Goal: Information Seeking & Learning: Learn about a topic

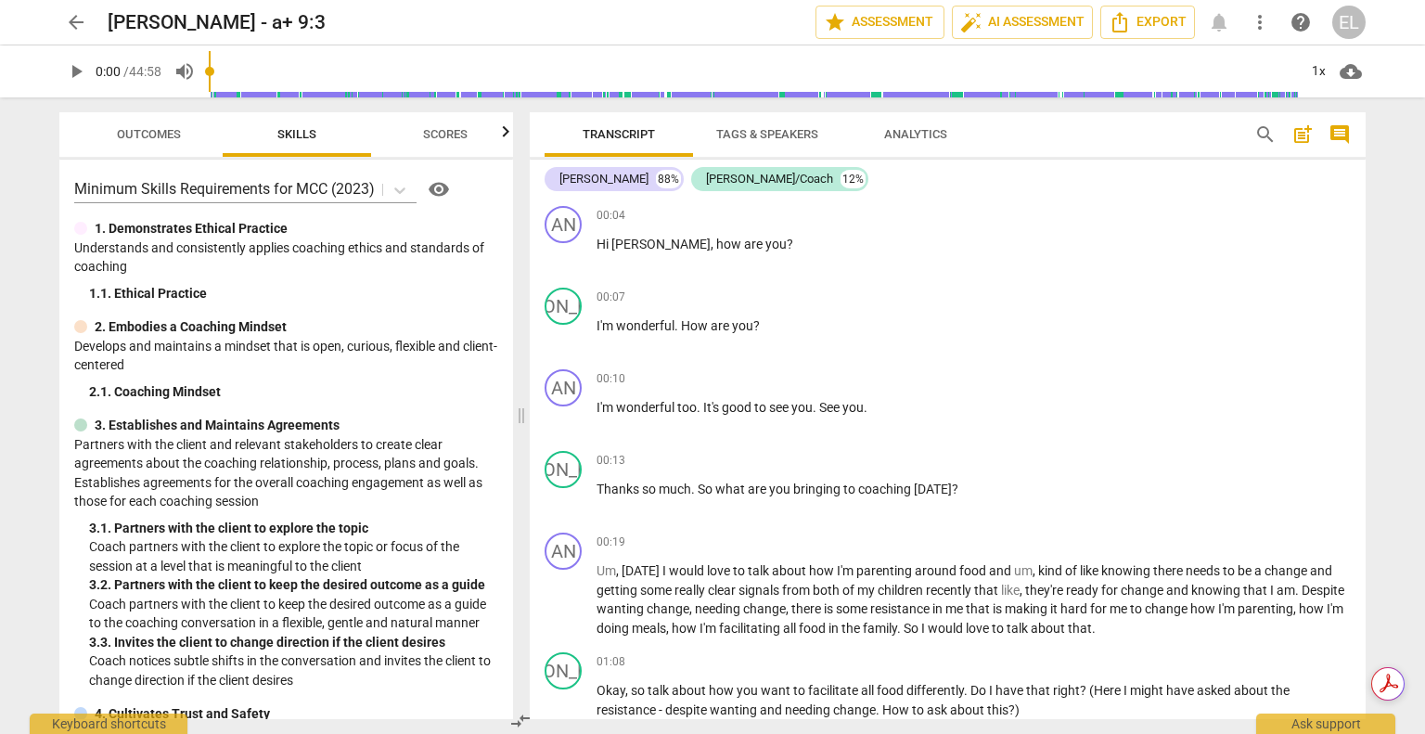
scroll to position [6772, 0]
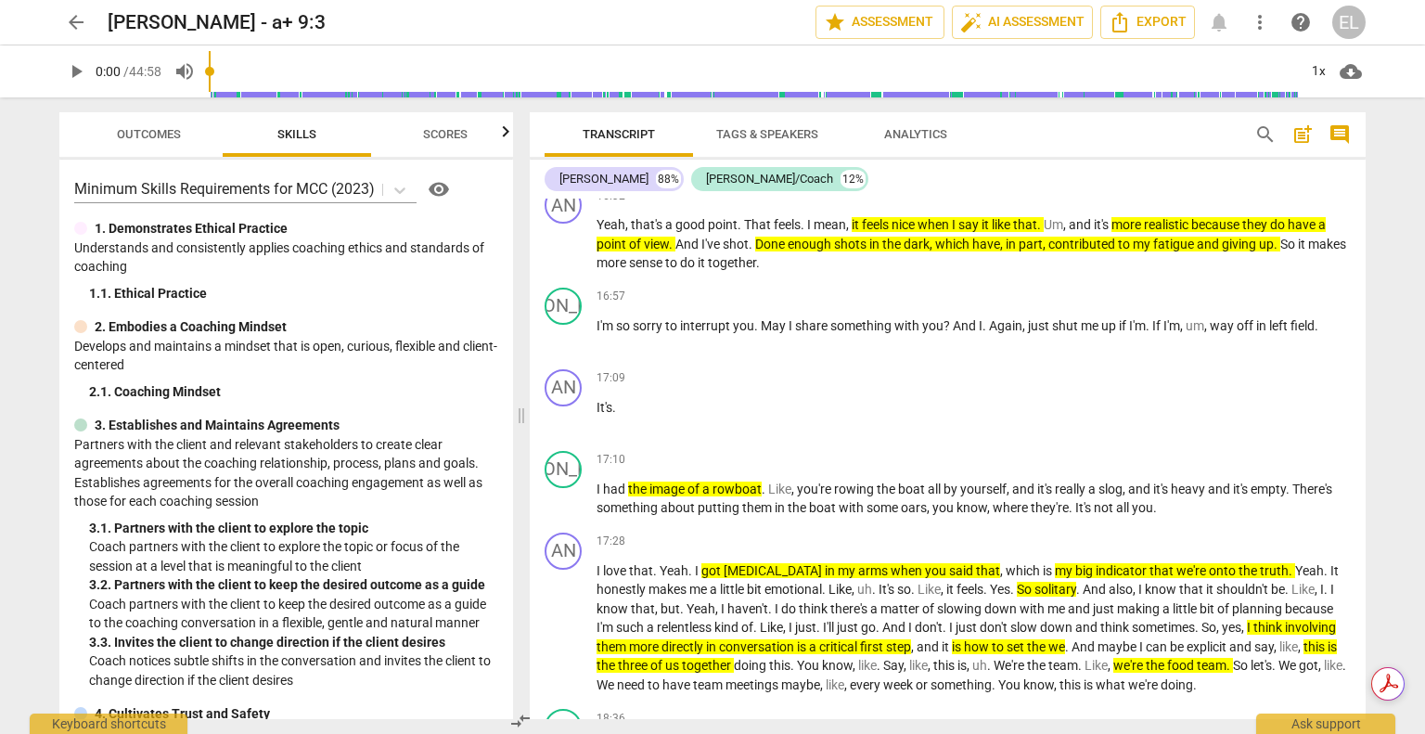
click at [70, 26] on span "arrow_back" at bounding box center [76, 22] width 22 height 22
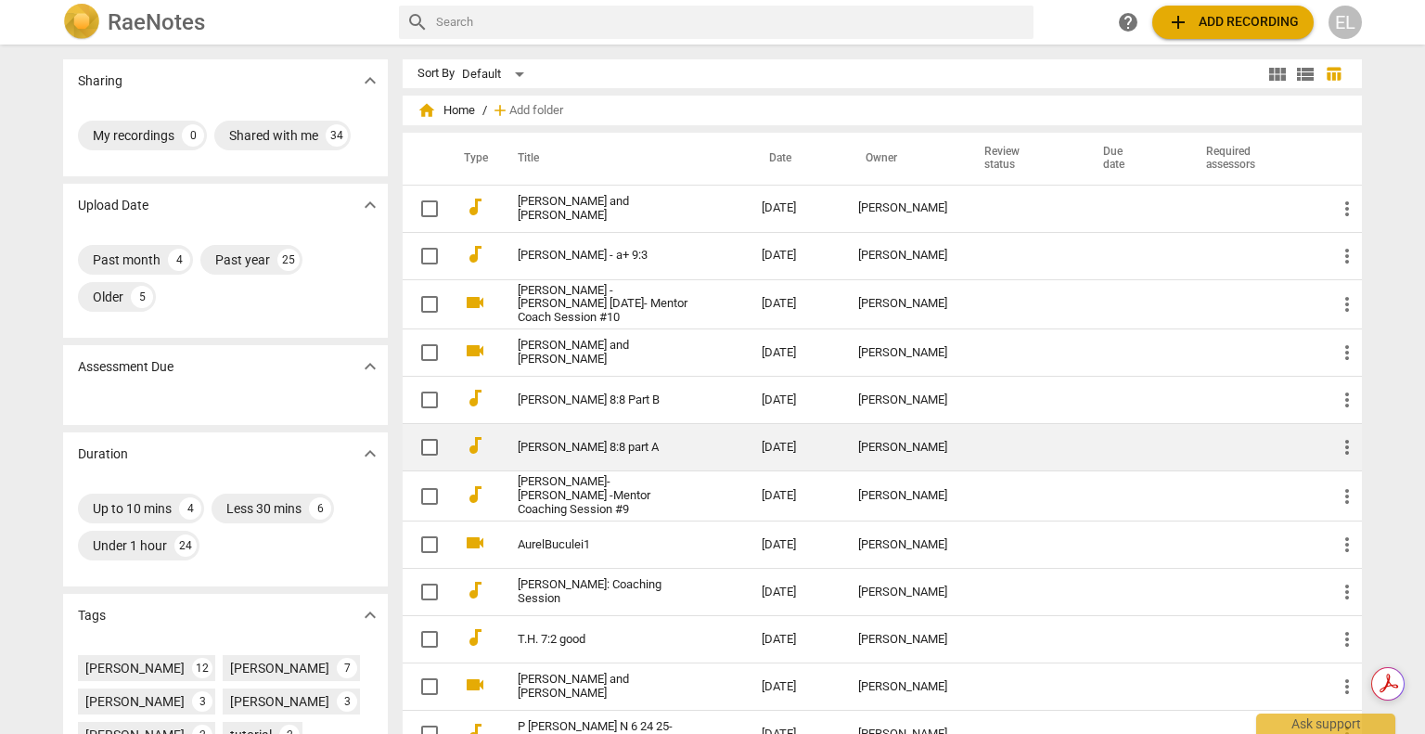
click at [554, 452] on link "[PERSON_NAME] 8:8 part A" at bounding box center [606, 448] width 177 height 14
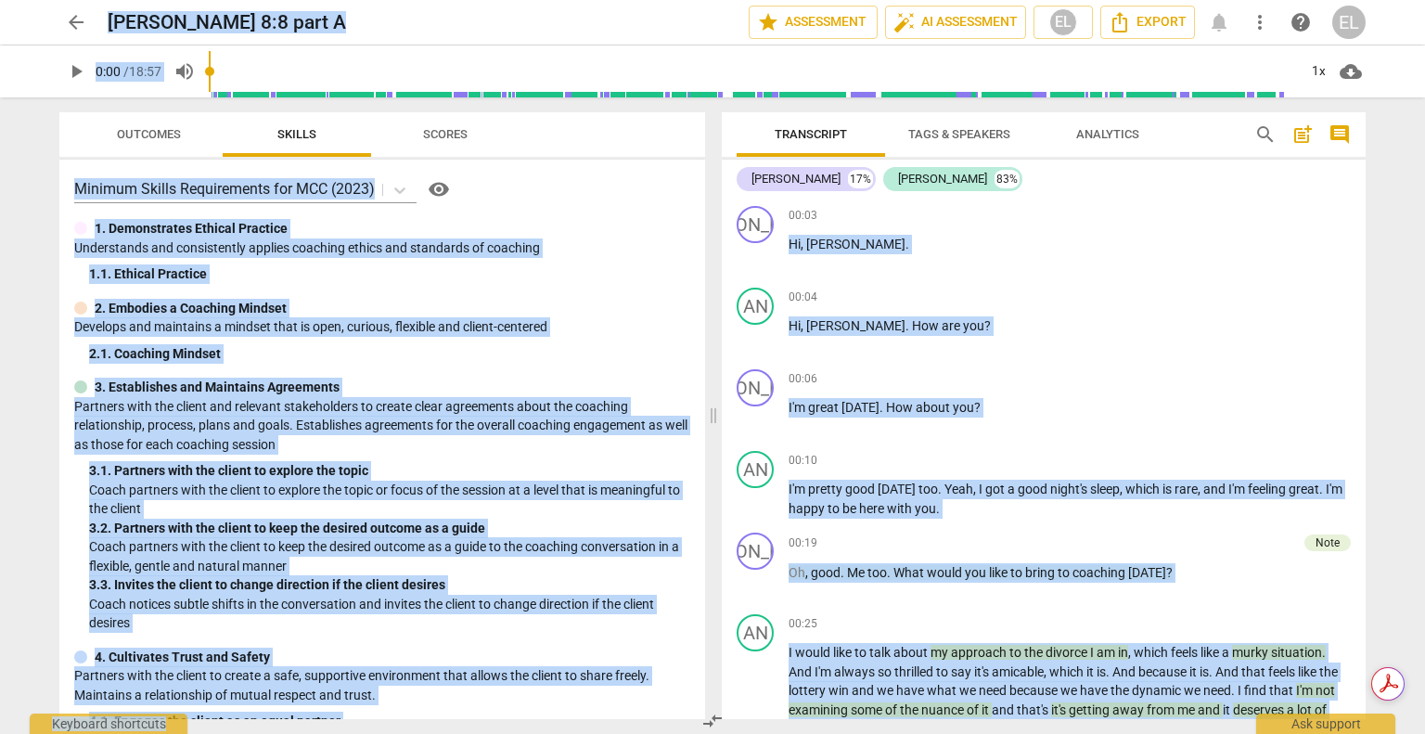
click at [84, 70] on span "play_arrow" at bounding box center [76, 71] width 22 height 22
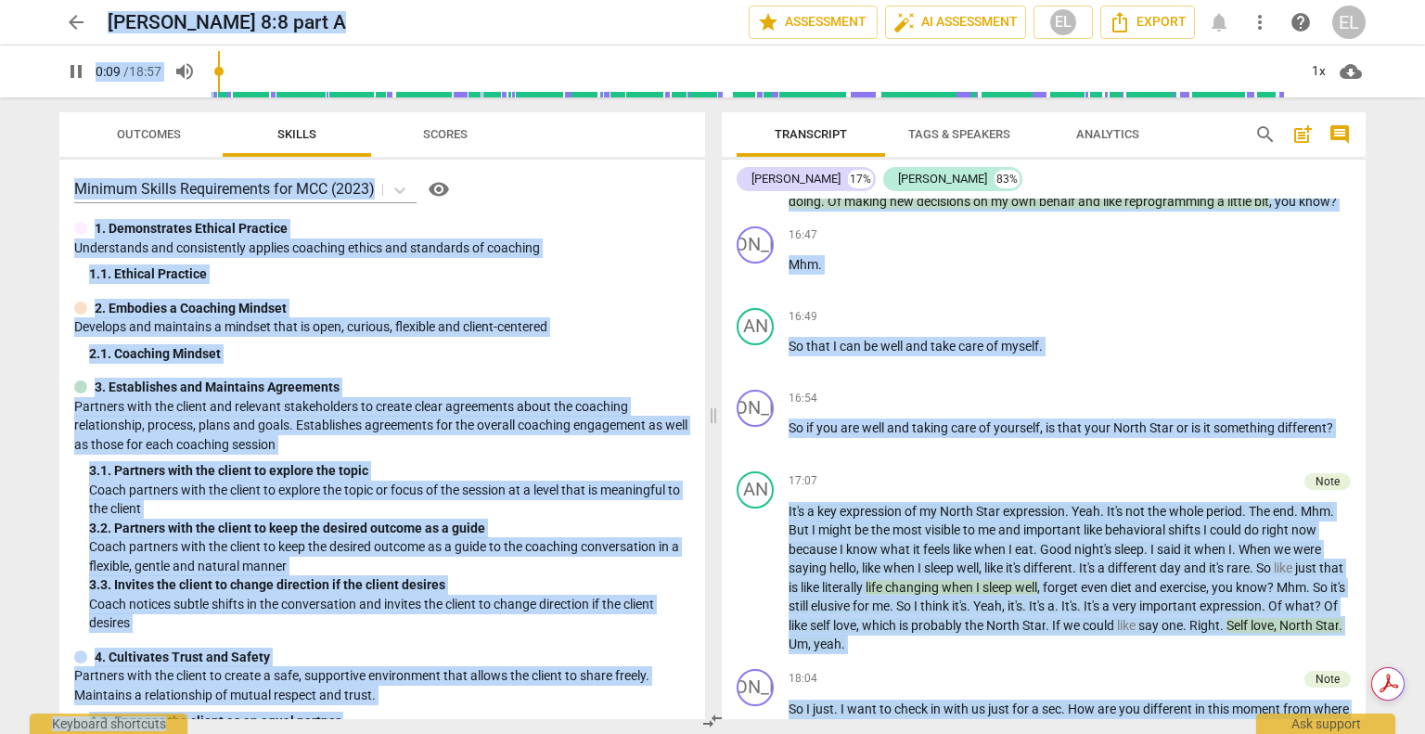
scroll to position [6227, 0]
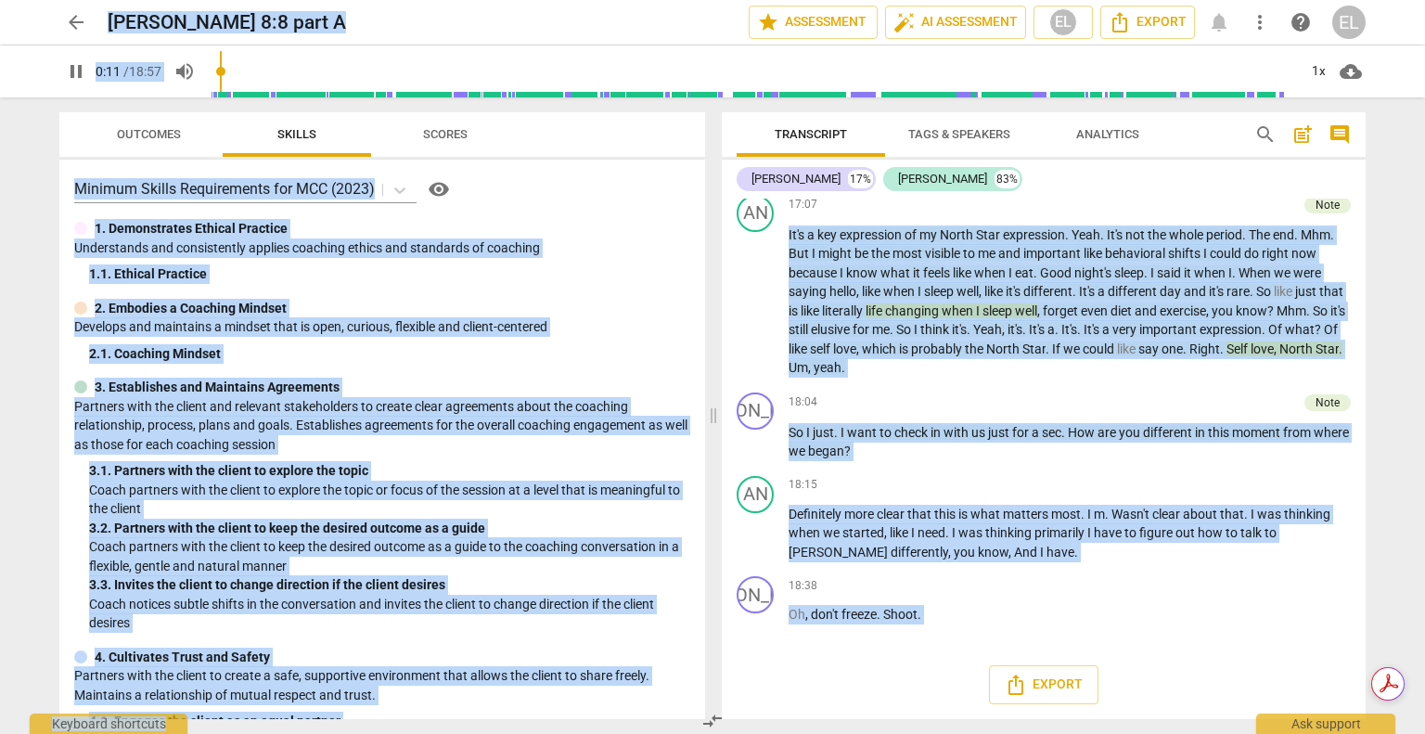
type input "11"
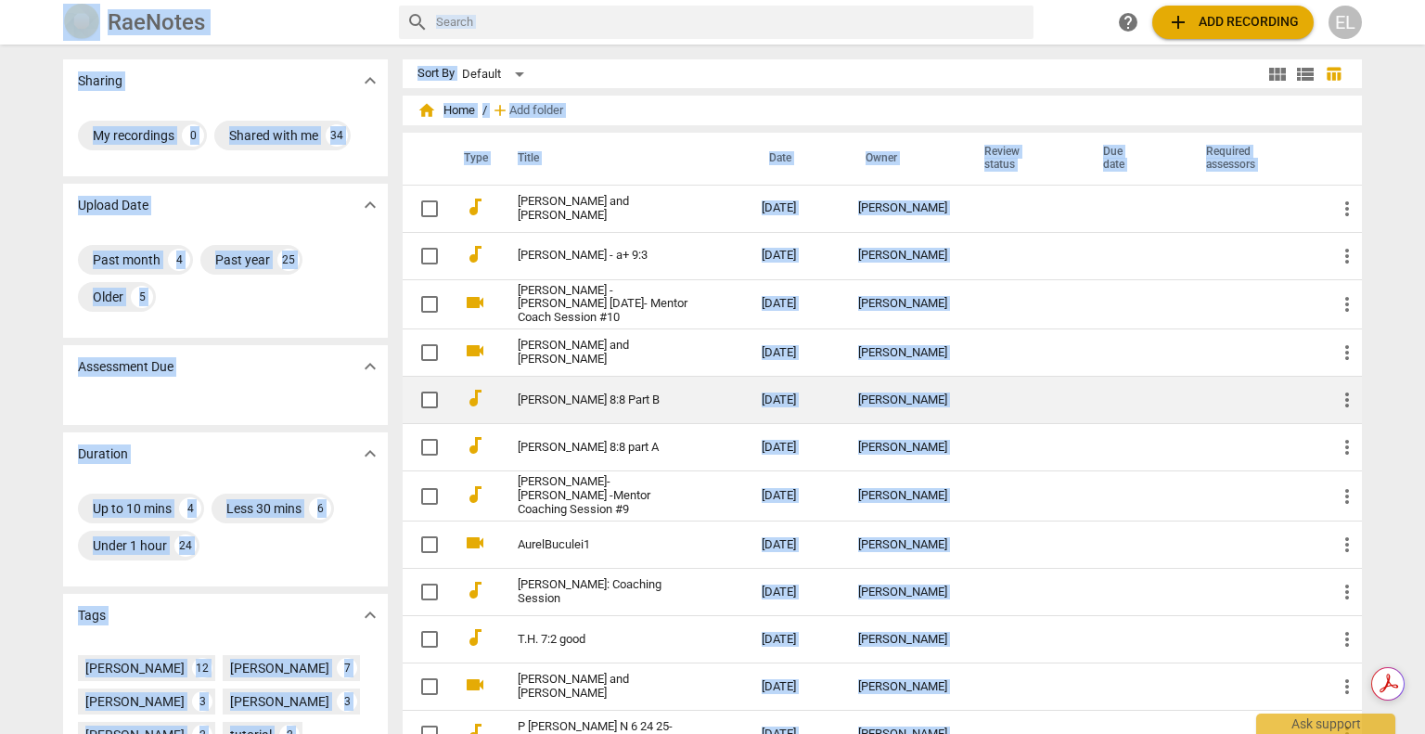
click at [571, 403] on link "[PERSON_NAME] 8:8 Part B" at bounding box center [606, 400] width 177 height 14
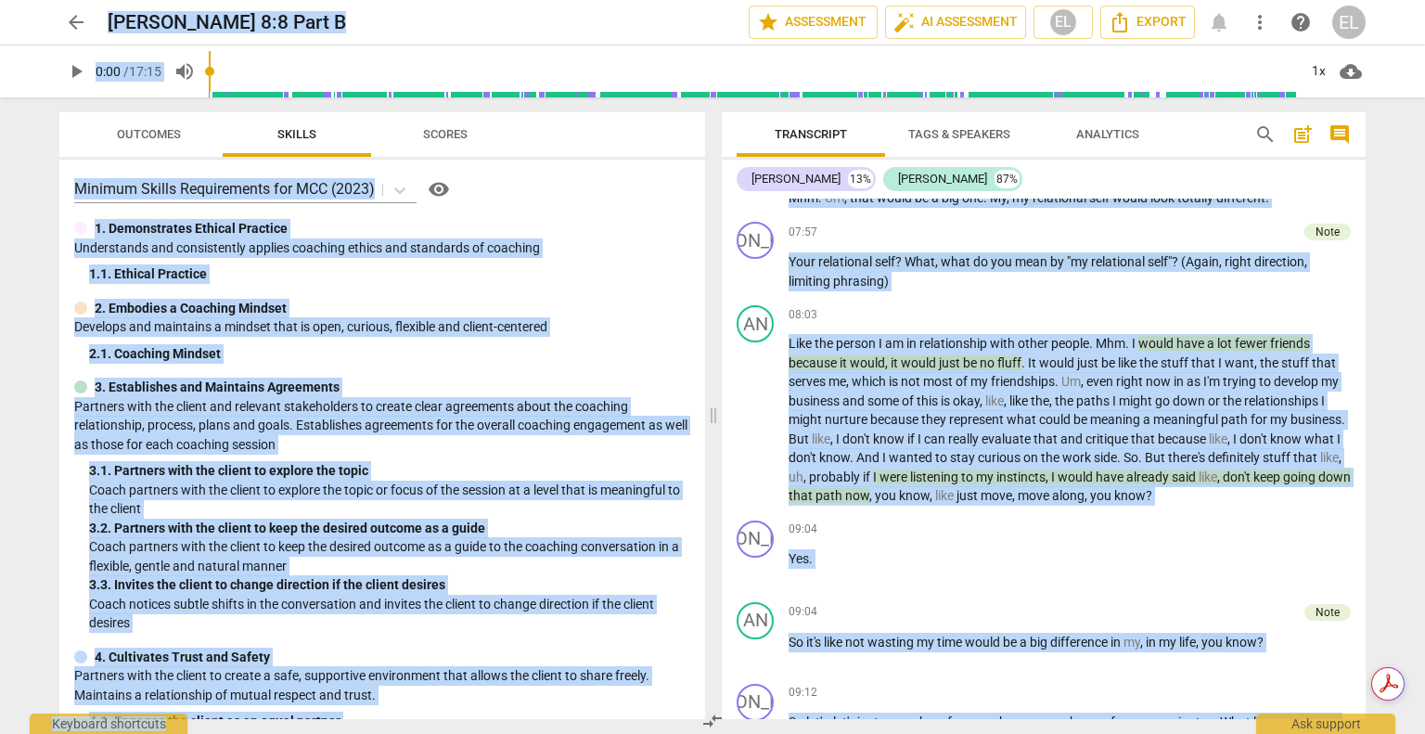
scroll to position [2652, 0]
